Goal: Task Accomplishment & Management: Manage account settings

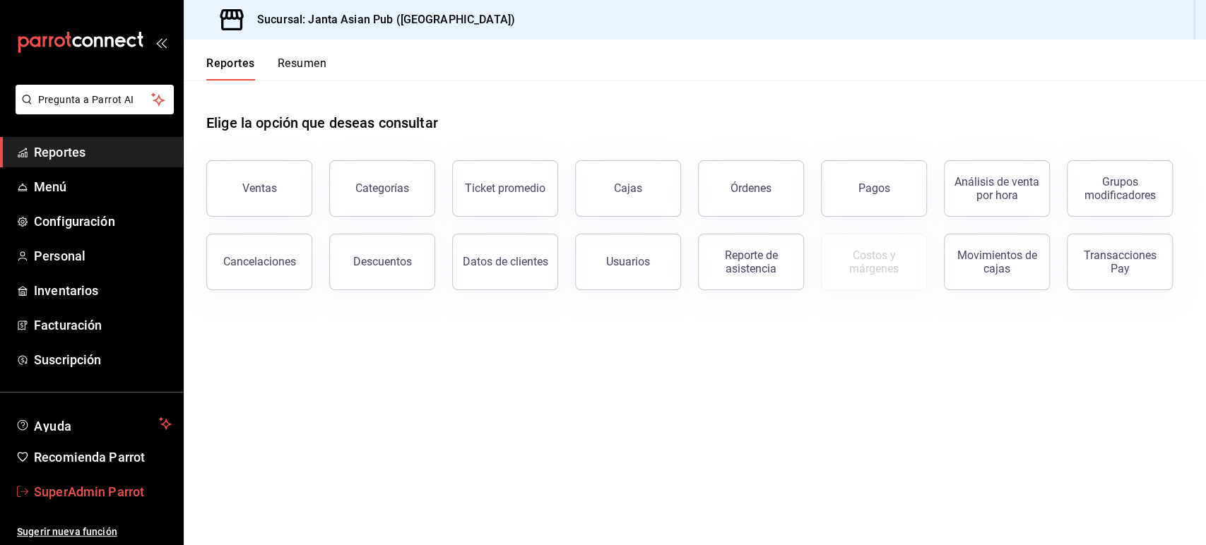
click at [90, 485] on span "SuperAdmin Parrot" at bounding box center [103, 491] width 138 height 19
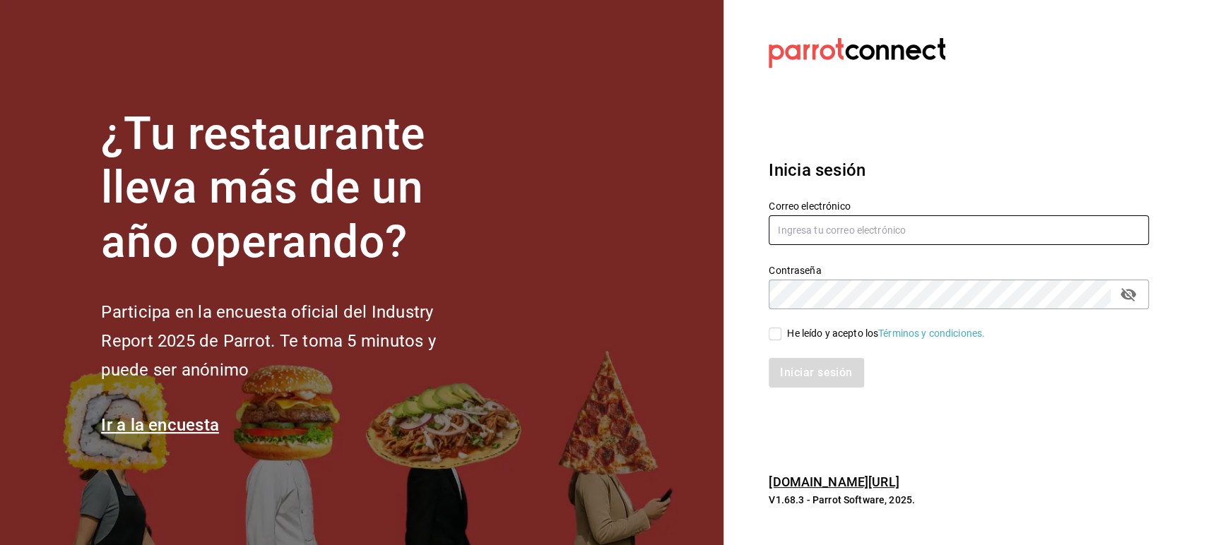
click at [799, 230] on input "text" at bounding box center [958, 230] width 380 height 30
paste input "itstemakita@gdl.com"
type input "itstemakita@gdl.com"
click at [775, 333] on input "He leído y acepto los Términos y condiciones." at bounding box center [774, 334] width 13 height 13
checkbox input "true"
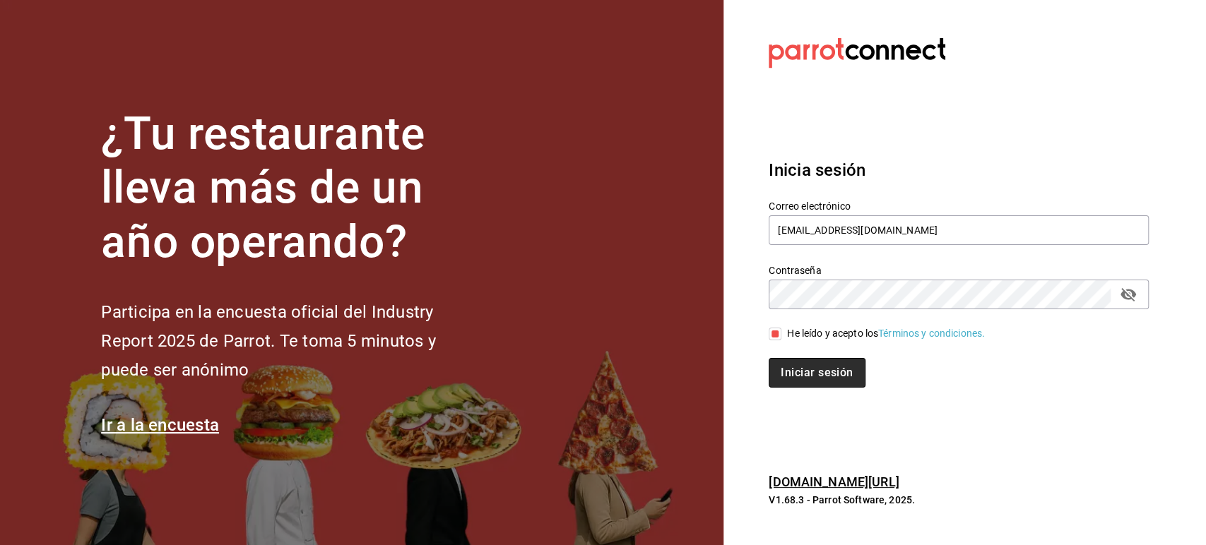
click at [812, 372] on button "Iniciar sesión" at bounding box center [816, 373] width 96 height 30
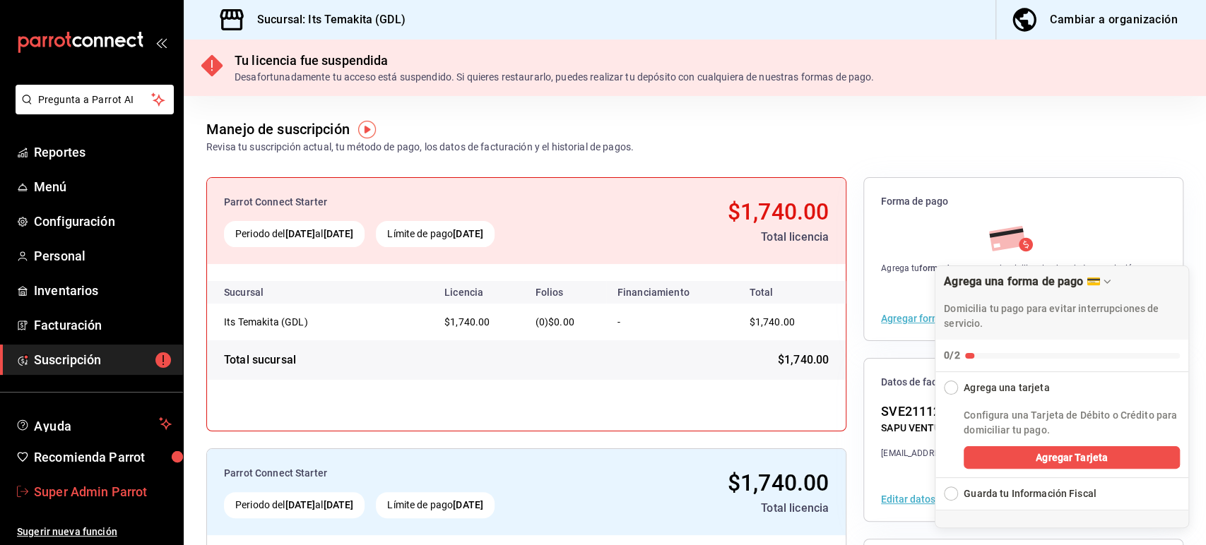
click at [93, 493] on span "Super Admin Parrot" at bounding box center [103, 491] width 138 height 19
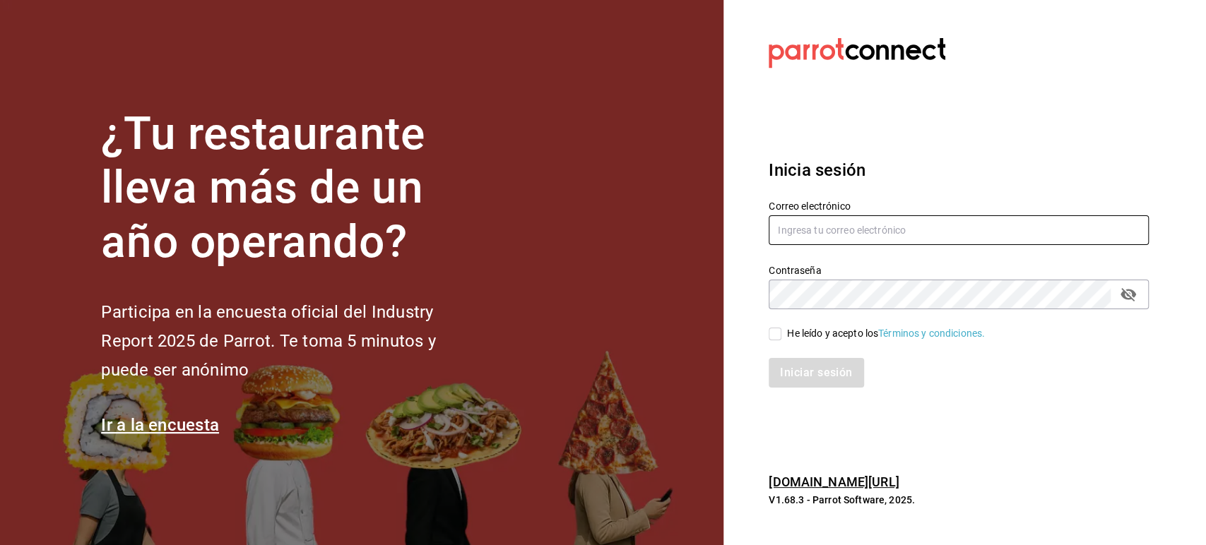
click at [802, 228] on input "text" at bounding box center [958, 230] width 380 height 30
paste input "temakita@gdl.com"
type input "temakita@gdl.com"
click at [784, 326] on div "He leído y acepto los Términos y condiciones." at bounding box center [958, 334] width 380 height 16
click at [785, 335] on span "He leído y acepto los Términos y condiciones." at bounding box center [882, 333] width 203 height 15
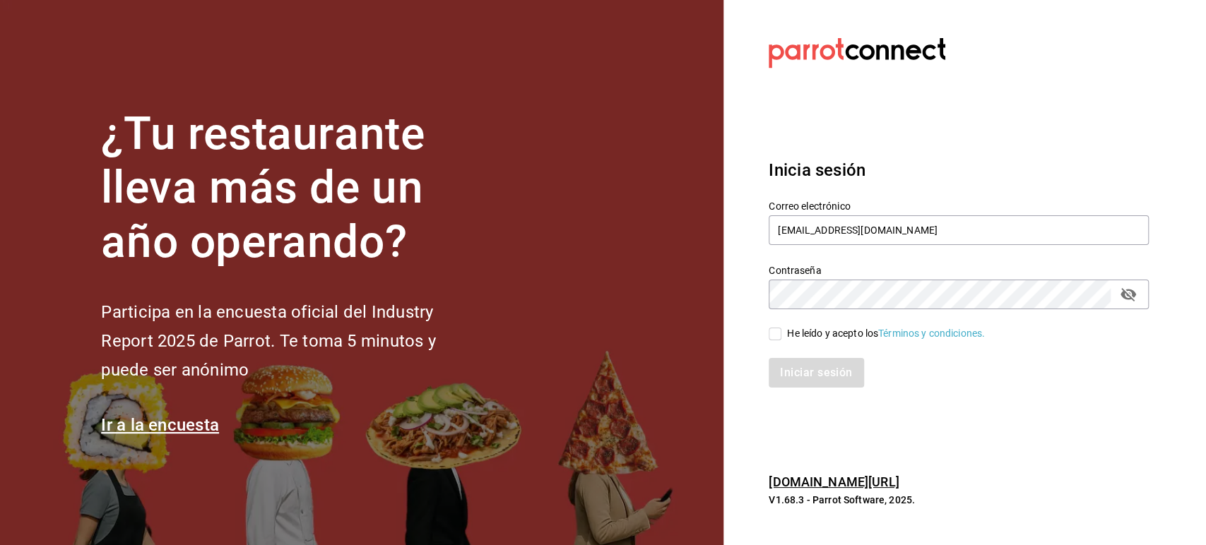
click at [781, 335] on input "He leído y acepto los Términos y condiciones." at bounding box center [774, 334] width 13 height 13
checkbox input "true"
click at [806, 372] on button "Iniciar sesión" at bounding box center [816, 373] width 96 height 30
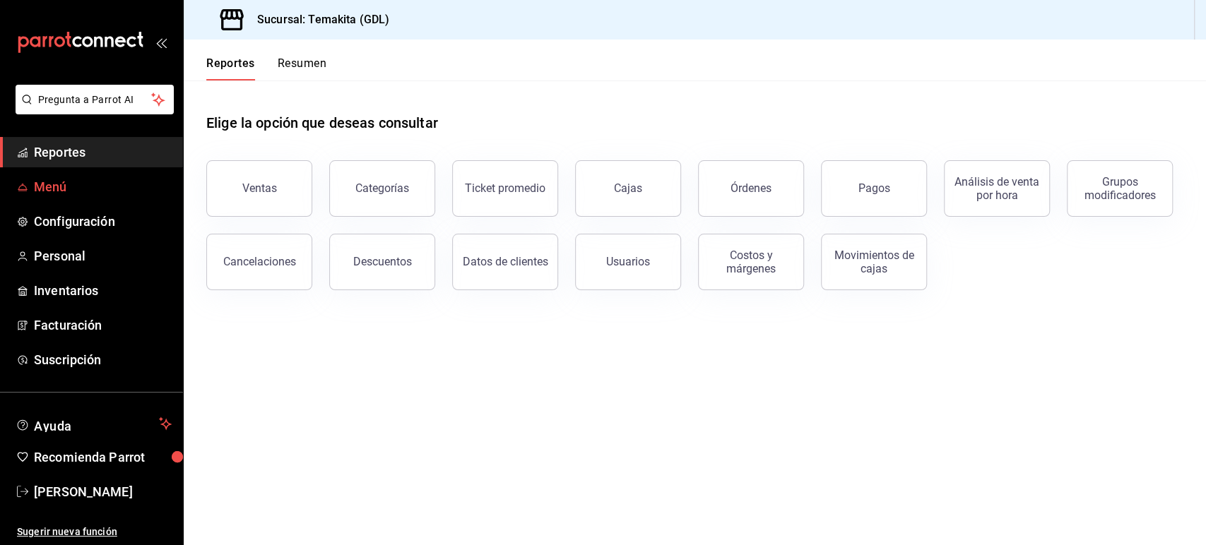
click at [68, 188] on span "Menú" at bounding box center [103, 186] width 138 height 19
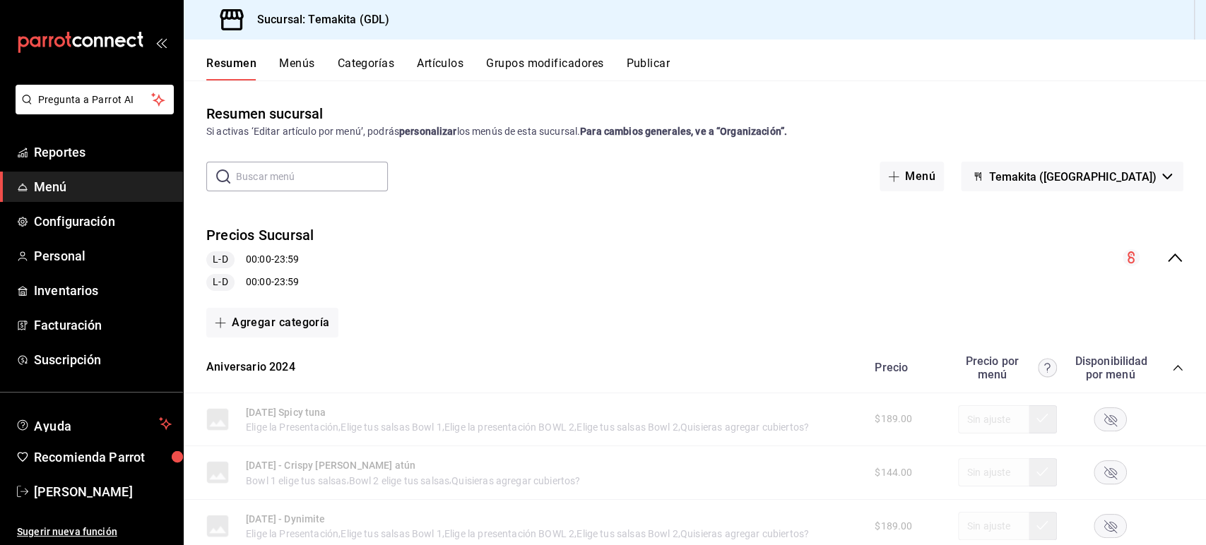
click at [588, 64] on button "Grupos modificadores" at bounding box center [544, 69] width 117 height 24
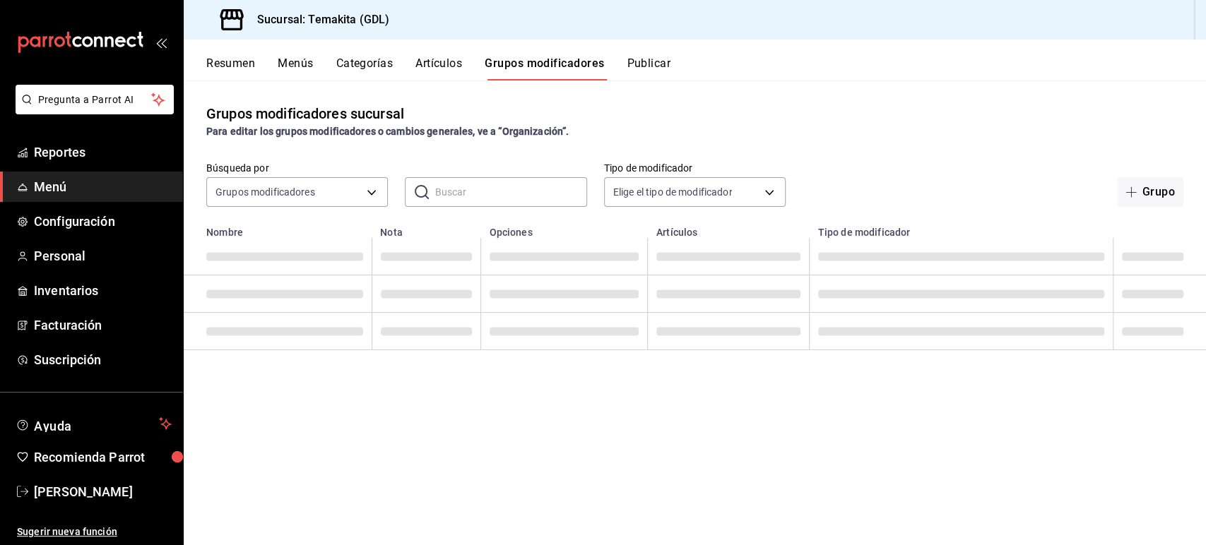
click at [655, 66] on button "Publicar" at bounding box center [648, 69] width 44 height 24
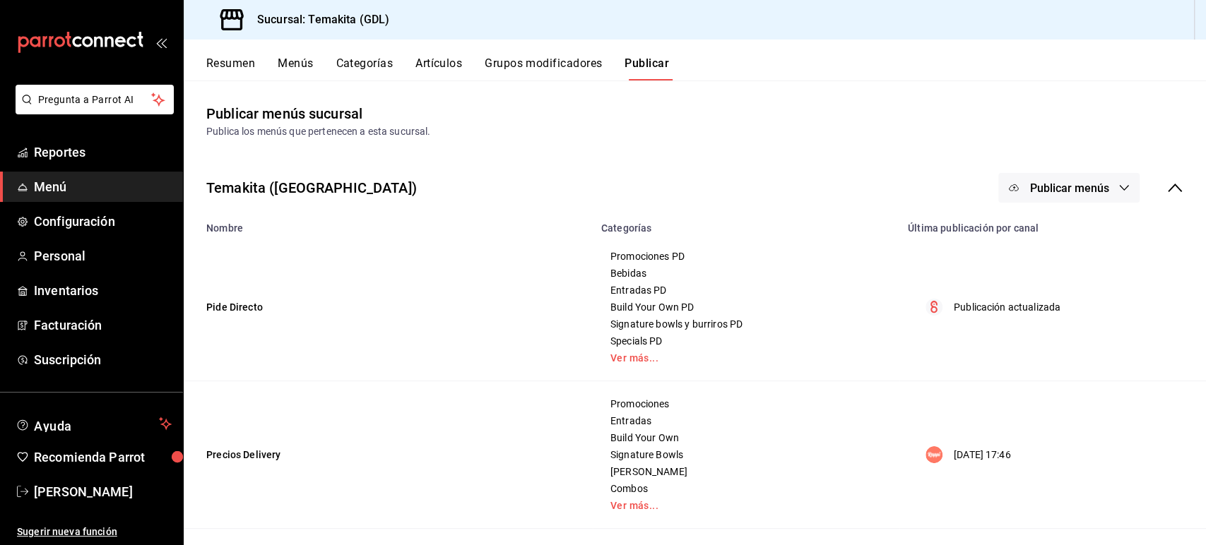
click at [246, 59] on button "Resumen" at bounding box center [230, 69] width 49 height 24
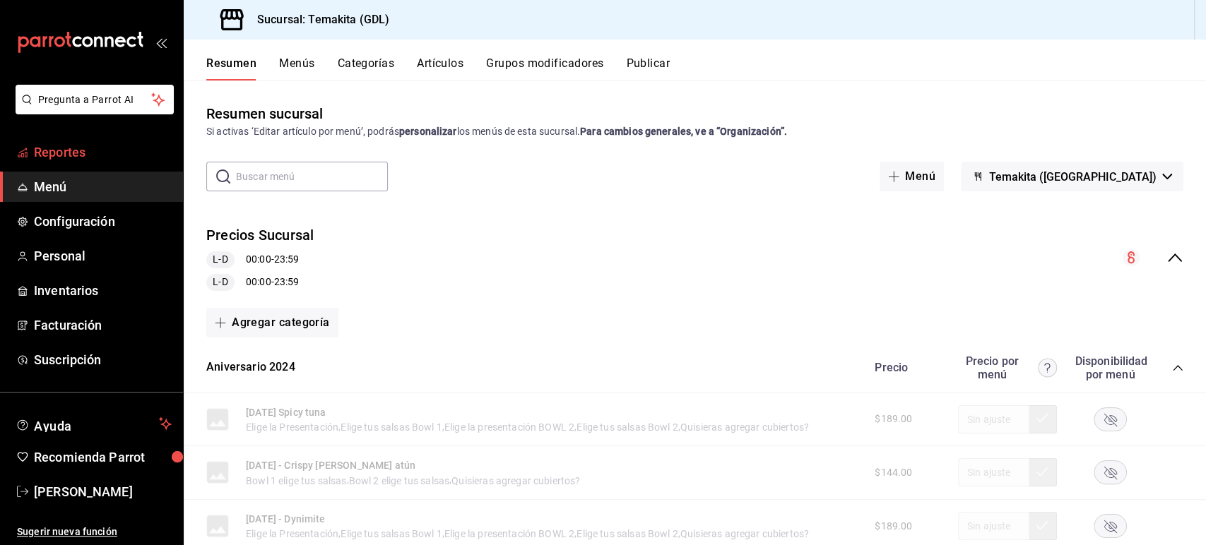
click at [71, 153] on span "Reportes" at bounding box center [103, 152] width 138 height 19
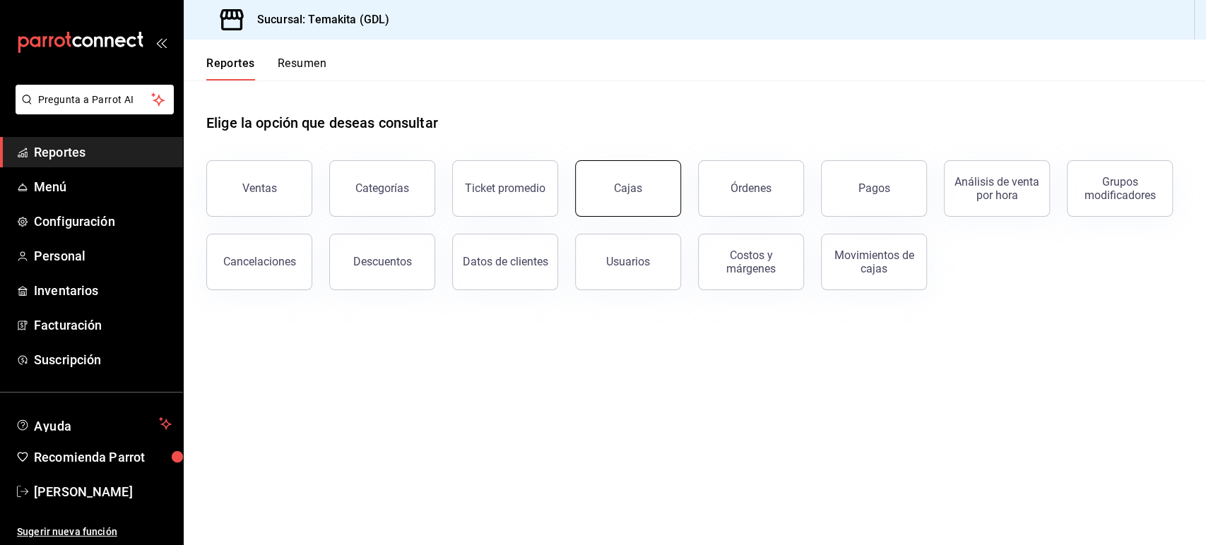
click at [626, 197] on button "Cajas" at bounding box center [628, 188] width 106 height 57
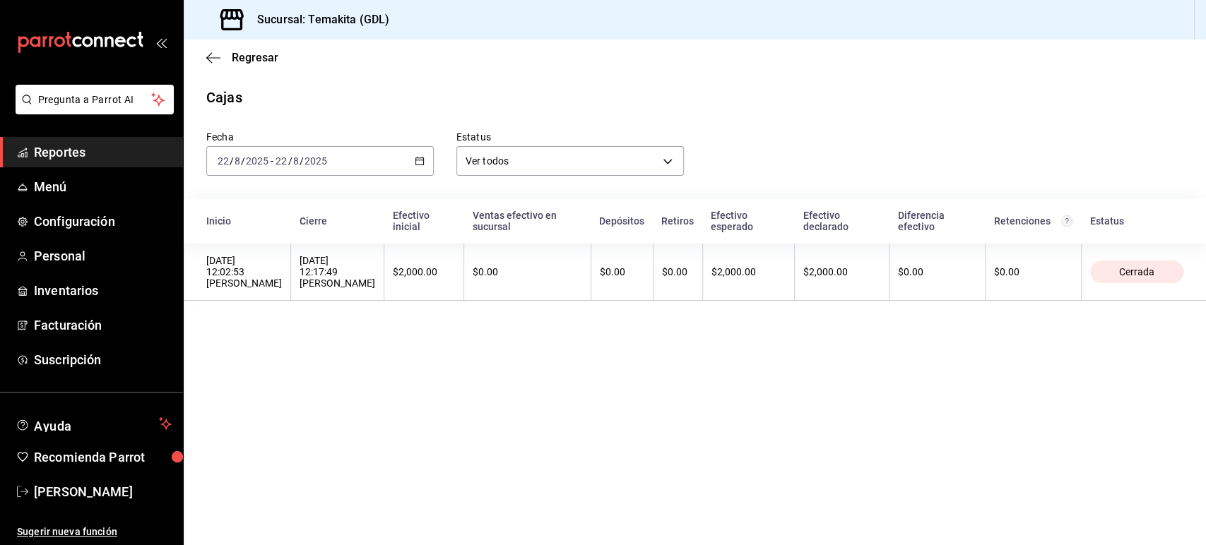
click at [335, 16] on h3 "Sucursal: Temakita (GDL)" at bounding box center [317, 19] width 143 height 17
copy h3 "Sucursal: Temakita (GDL)"
